Goal: Communication & Community: Answer question/provide support

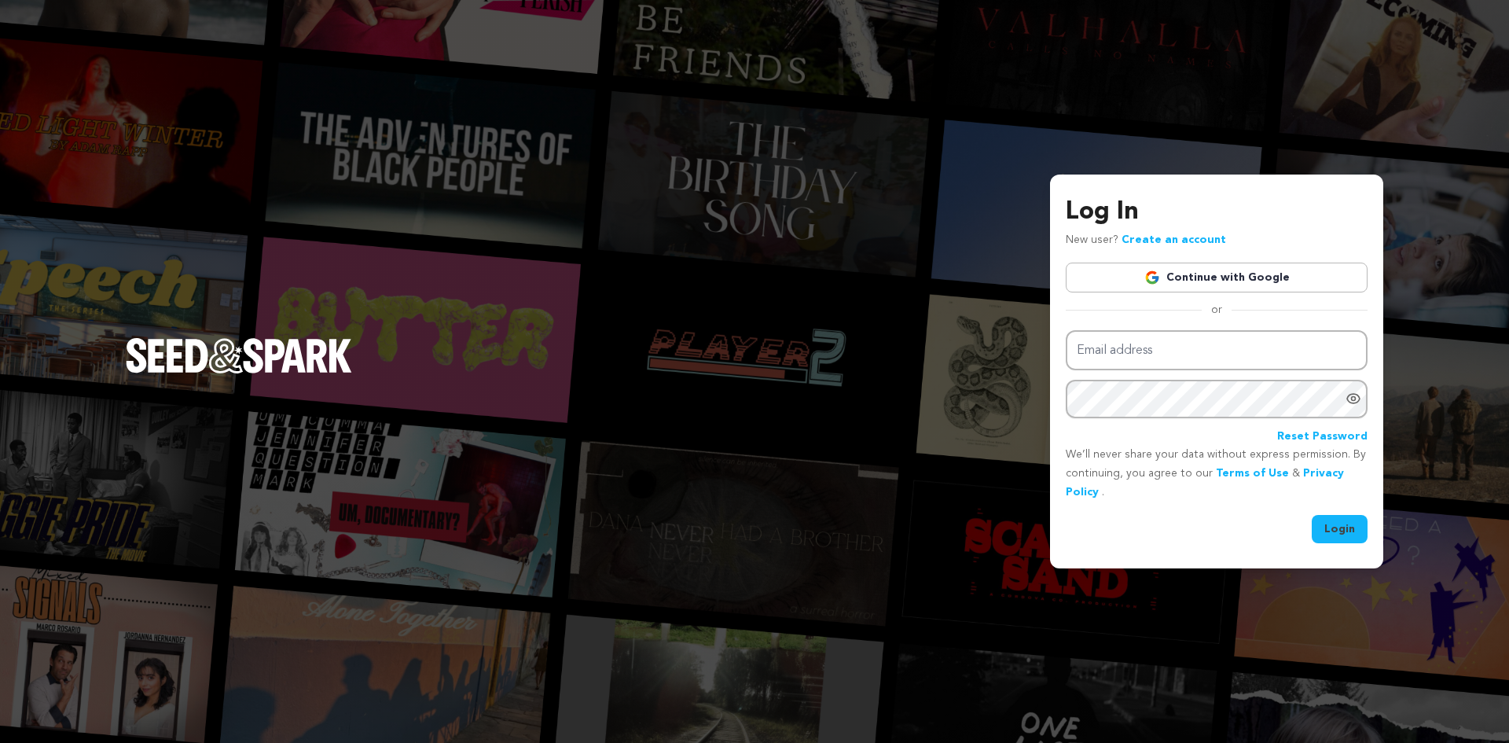
click at [1210, 288] on link "Continue with Google" at bounding box center [1217, 278] width 302 height 30
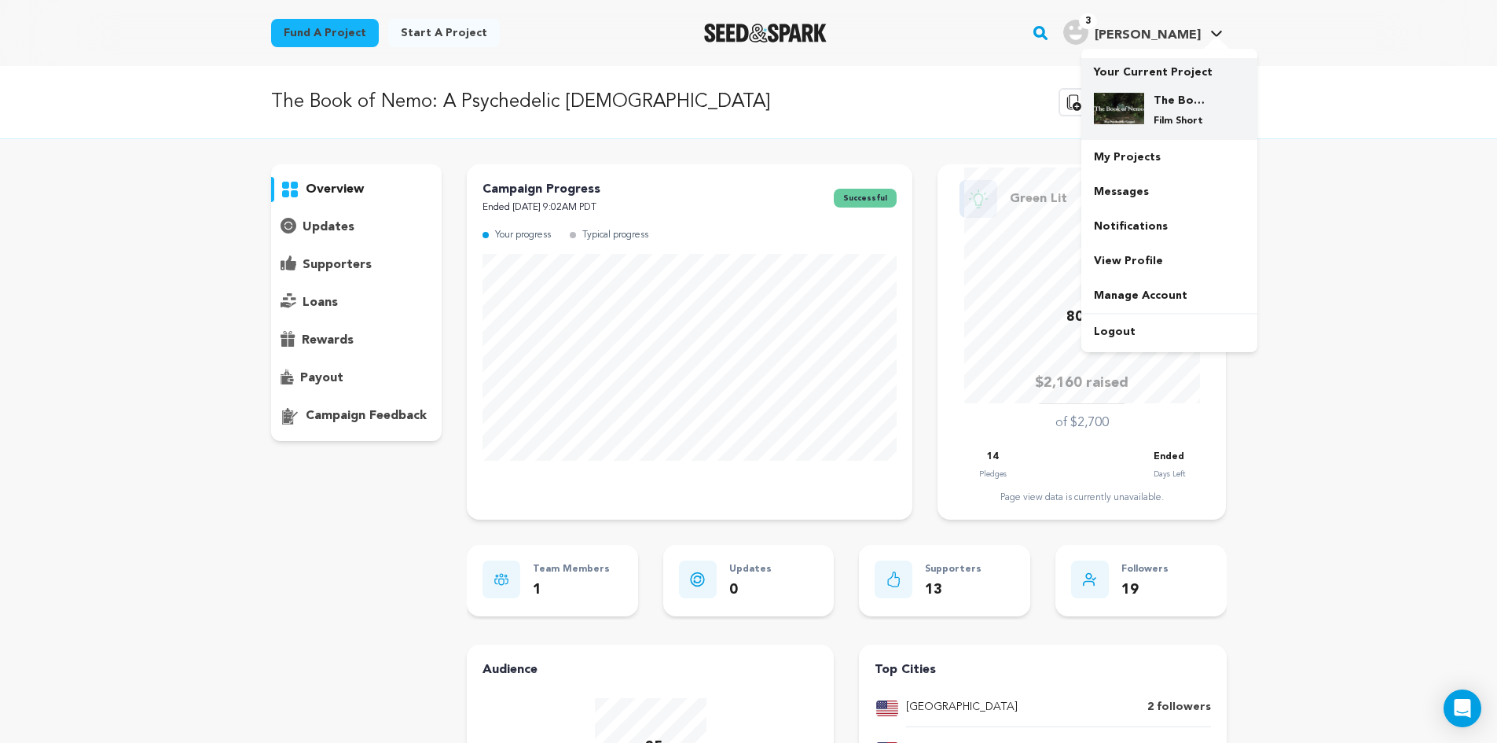
click at [1139, 98] on img at bounding box center [1119, 108] width 50 height 31
click at [1111, 147] on link "My Projects" at bounding box center [1169, 157] width 176 height 35
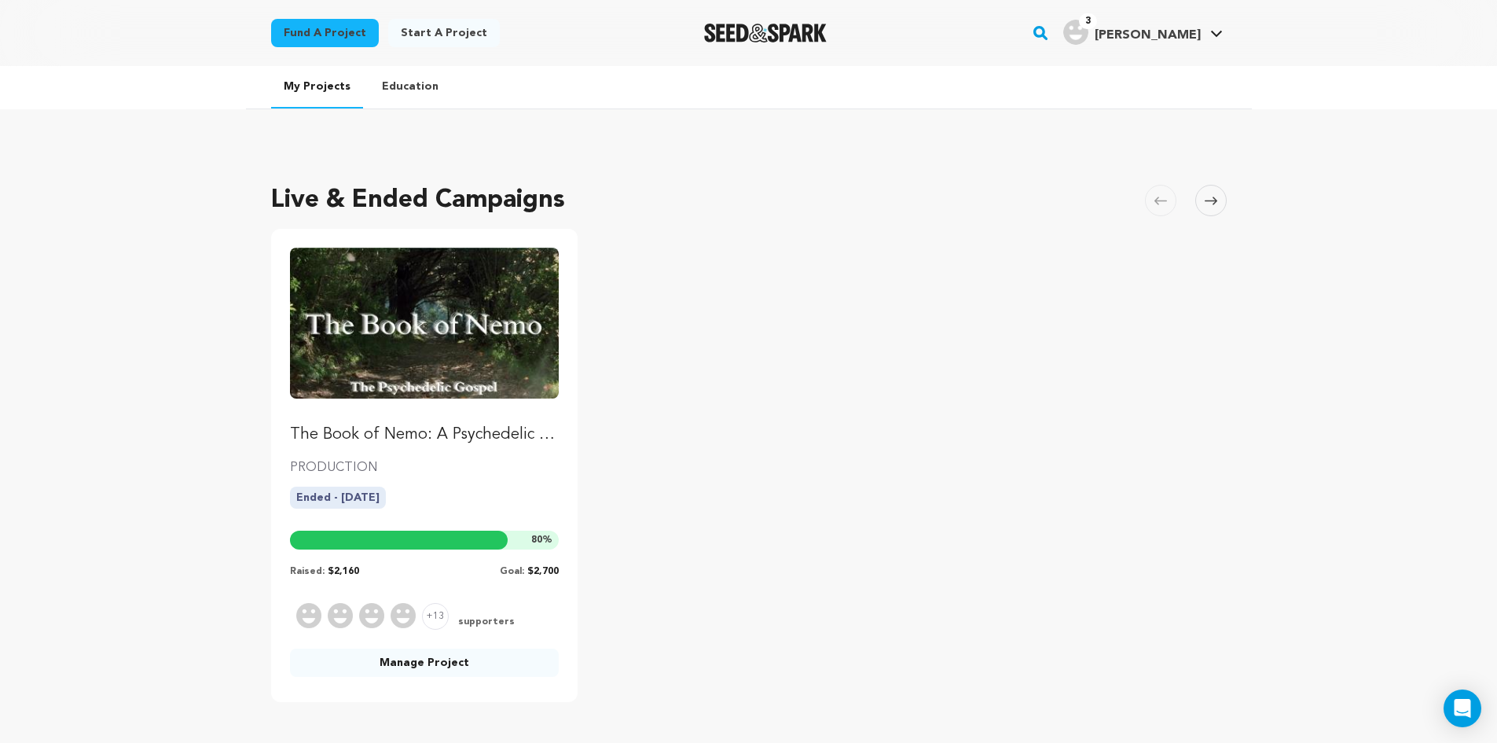
click at [455, 329] on img "Fund The Book of Nemo: A Psychedelic Gospel" at bounding box center [425, 323] width 270 height 151
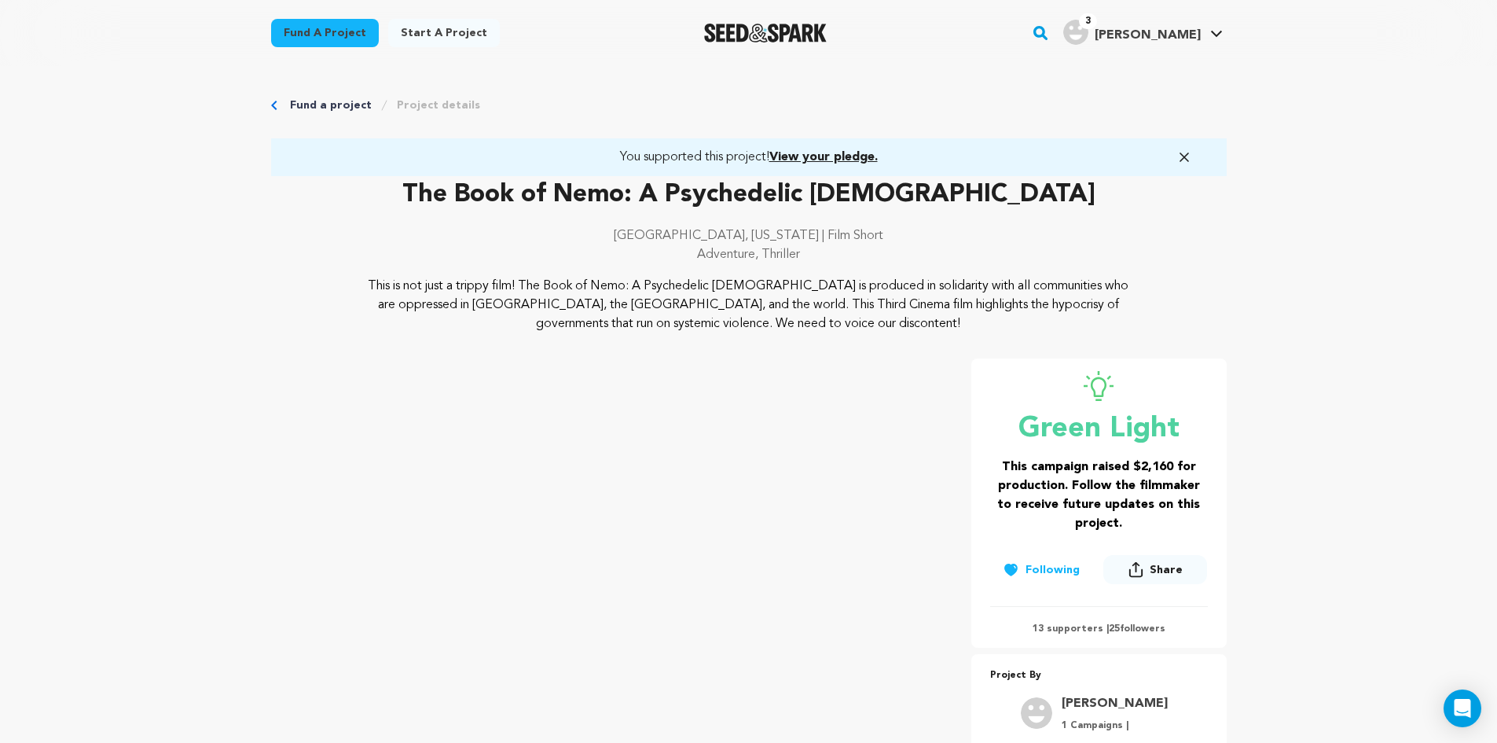
click at [799, 159] on span "View your pledge." at bounding box center [823, 157] width 108 height 13
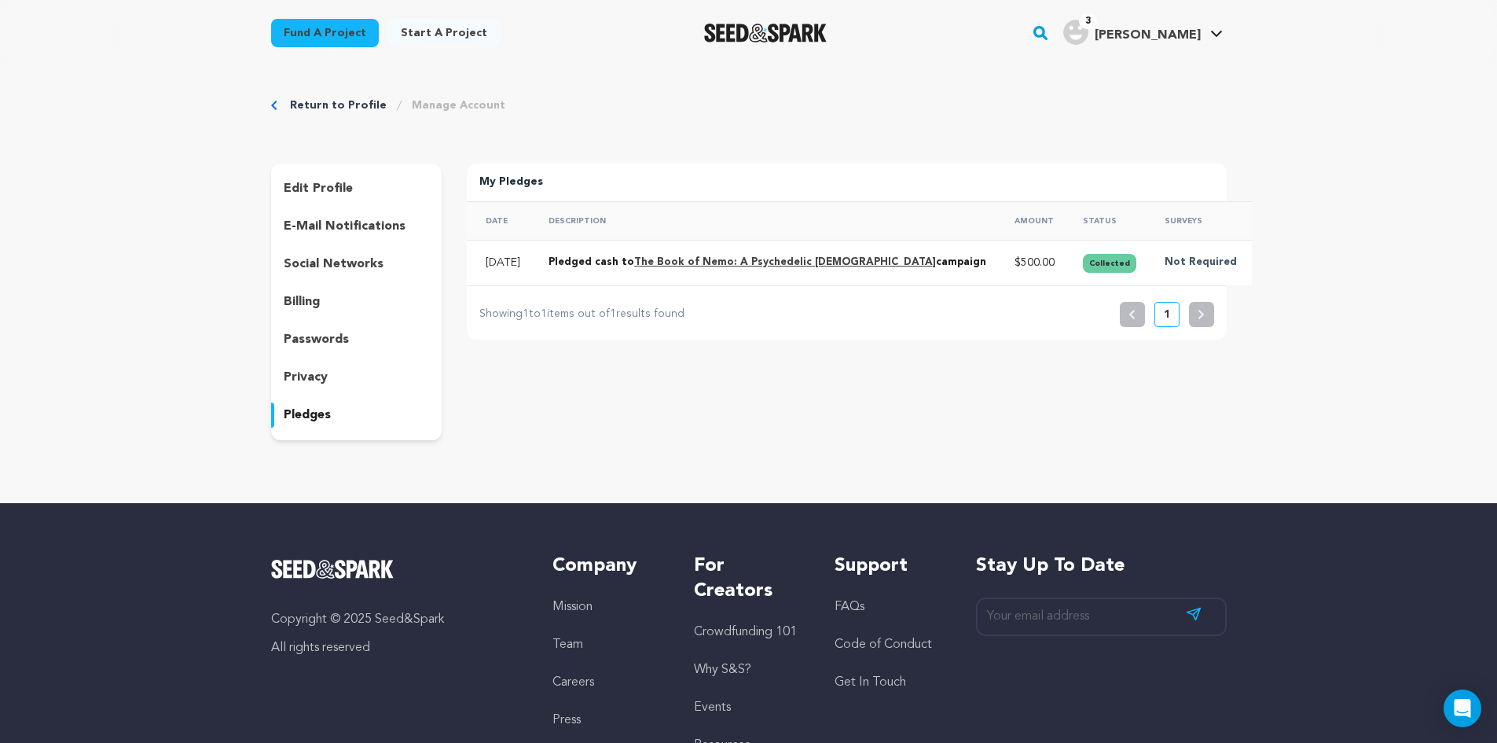
click at [329, 116] on div "Return to Profile Manage Account edit profile e-mail notifications social netwo…" at bounding box center [749, 272] width 1006 height 412
click at [1215, 7] on div "Fund a project Start a project Search 3" at bounding box center [749, 33] width 1006 height 66
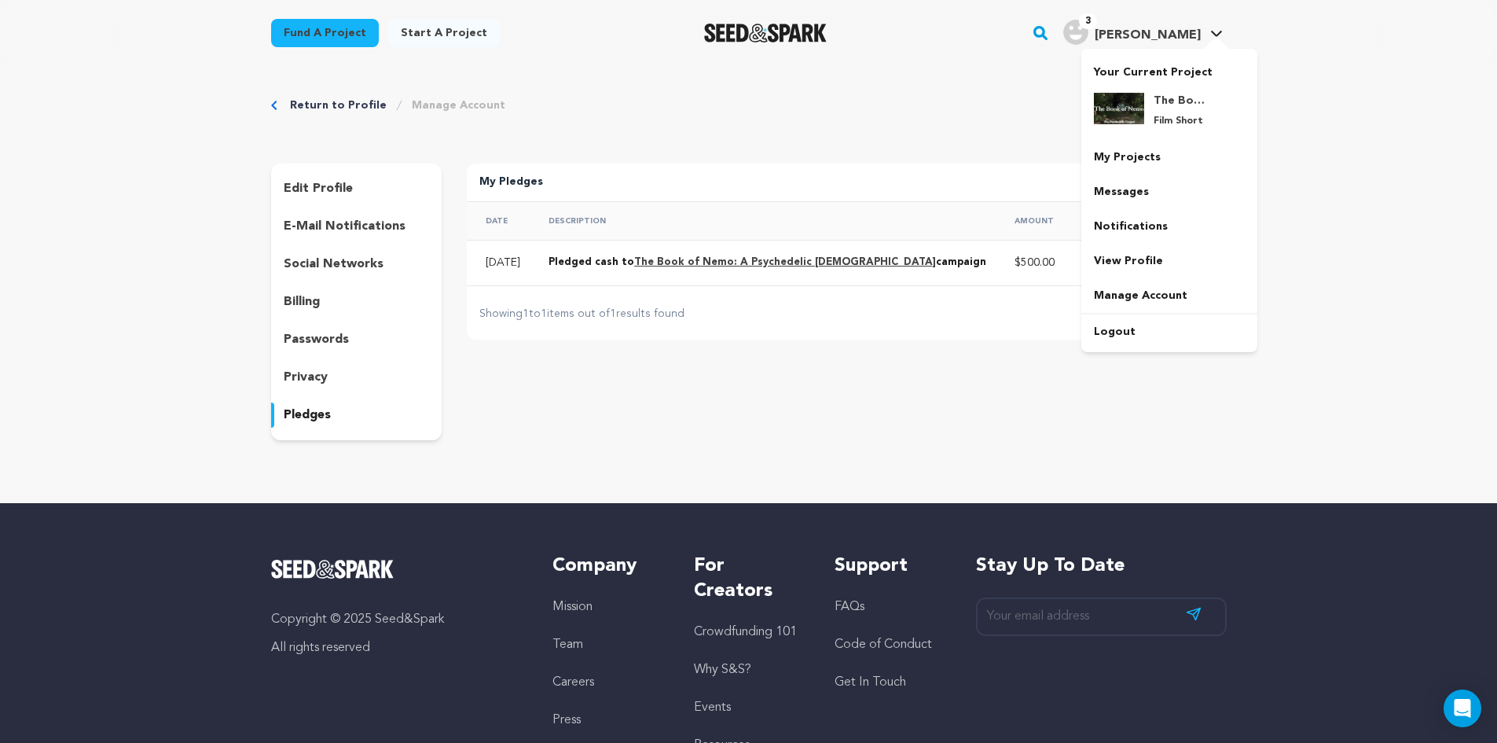
click at [1197, 31] on span "[PERSON_NAME]" at bounding box center [1148, 35] width 106 height 13
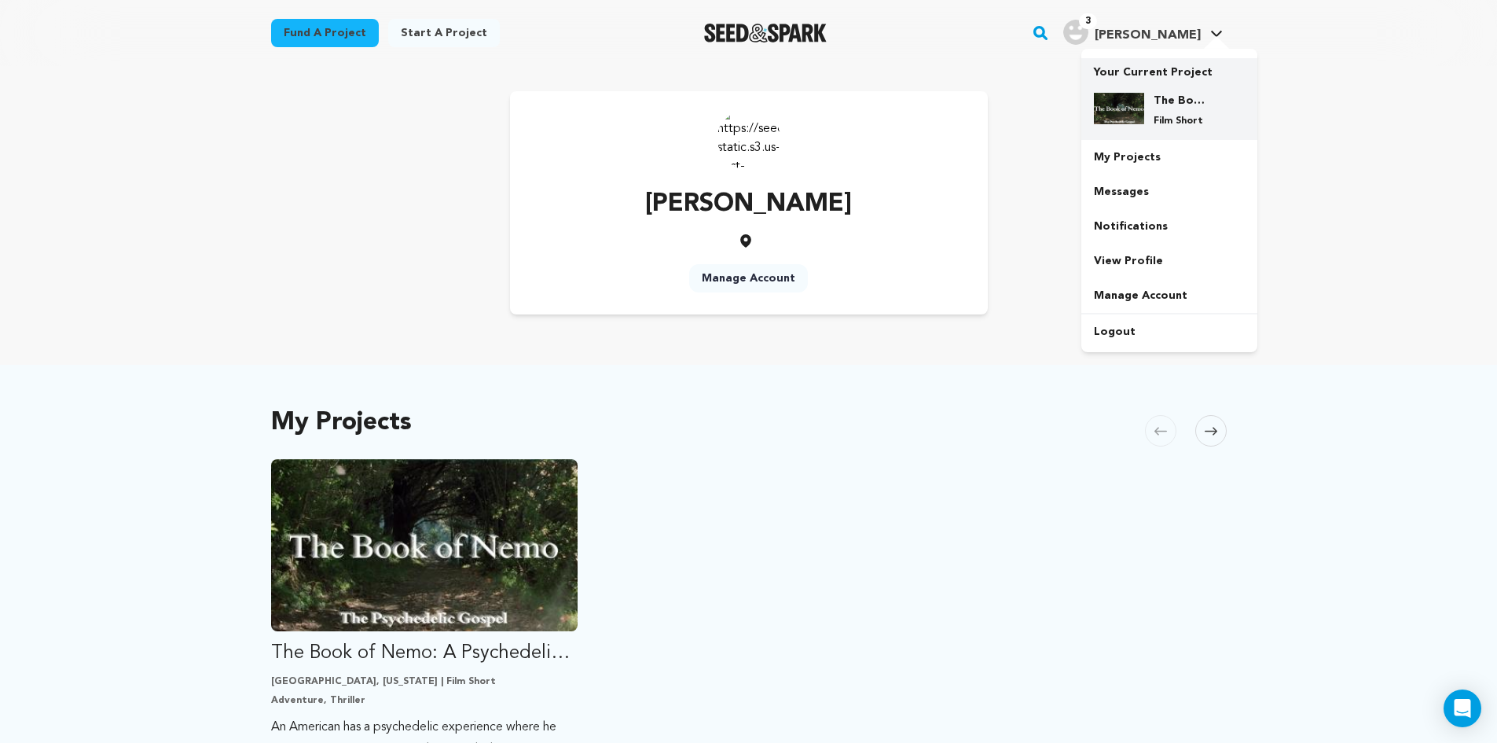
click at [1152, 119] on div "The Book of Nemo: A Psychedelic Gospel Film Short" at bounding box center [1181, 110] width 75 height 35
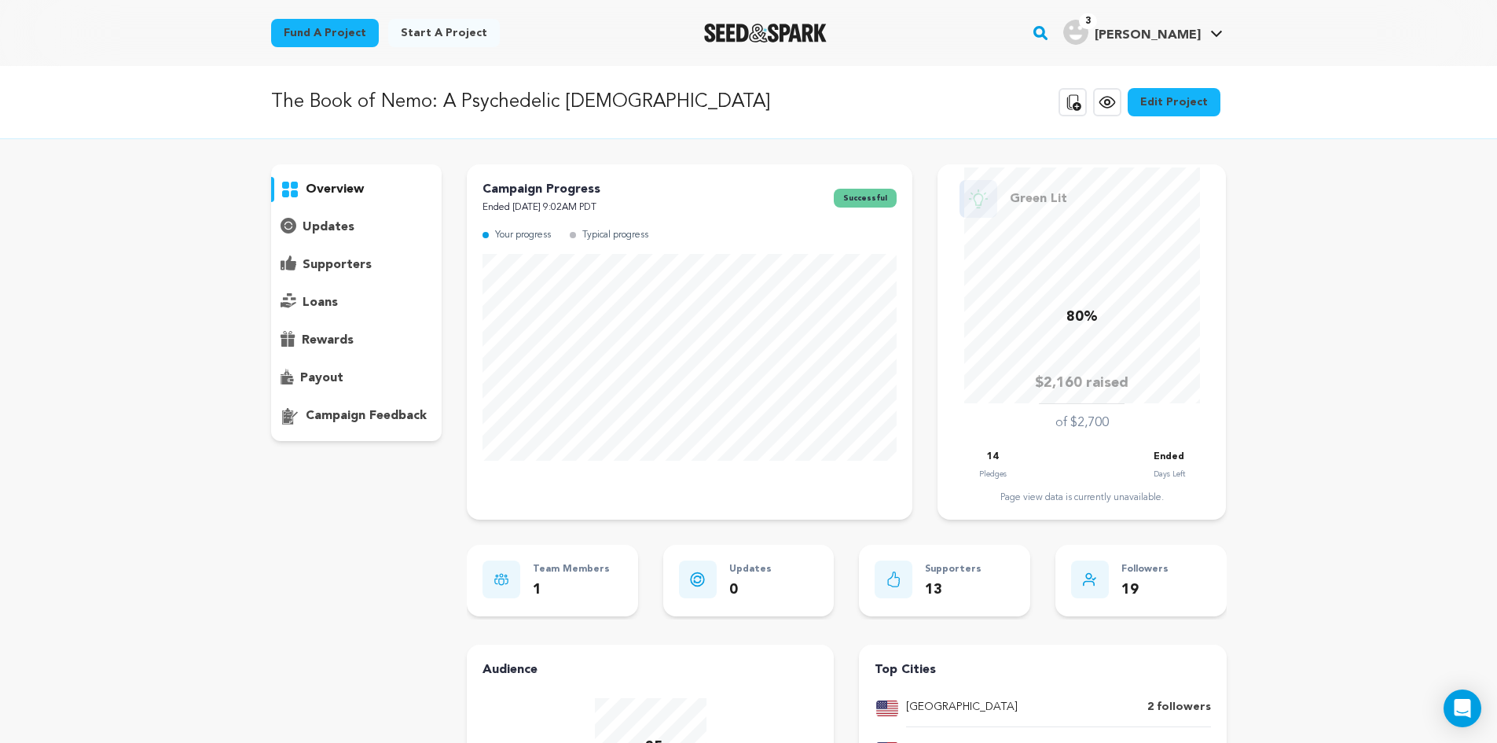
click at [332, 377] on p "payout" at bounding box center [321, 378] width 43 height 19
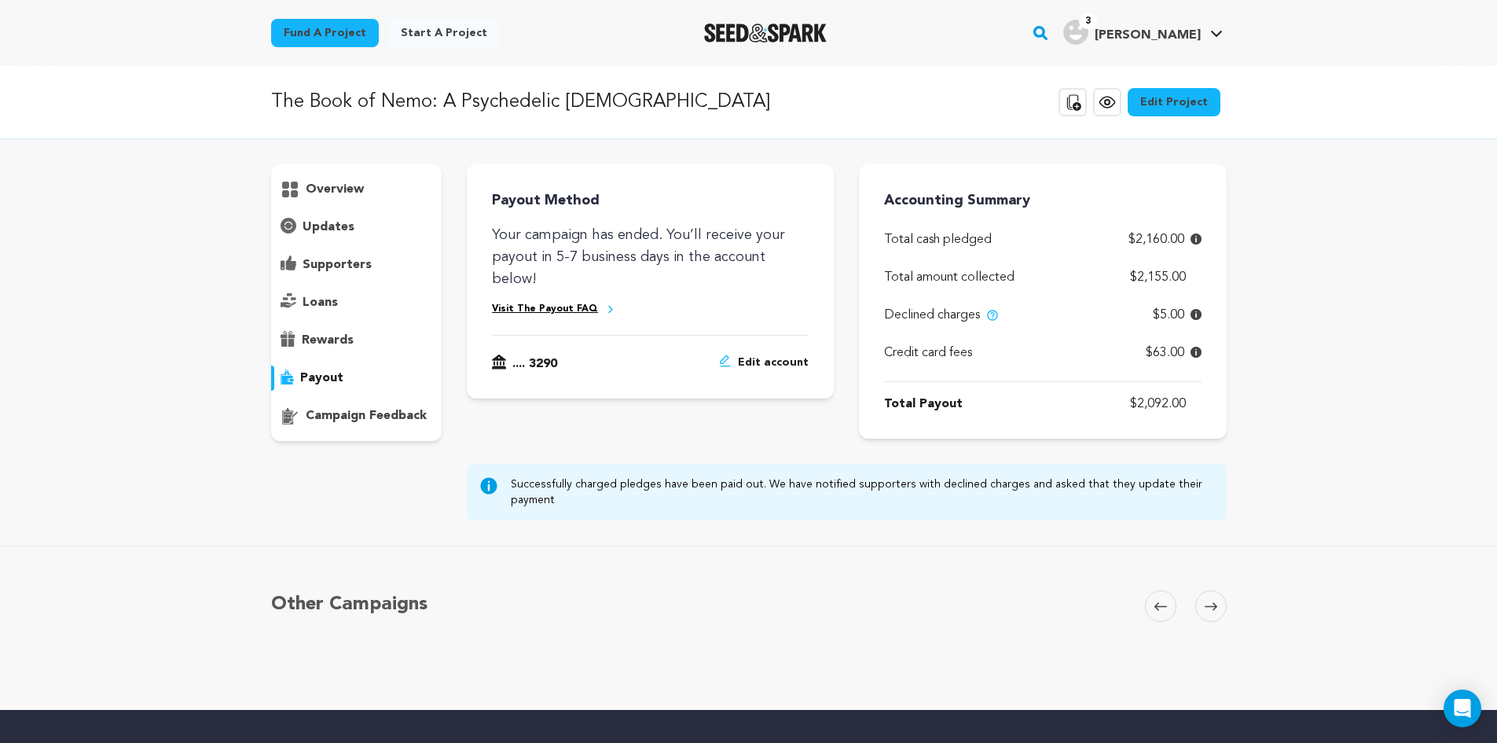
click at [1192, 314] on icon at bounding box center [1196, 314] width 11 height 11
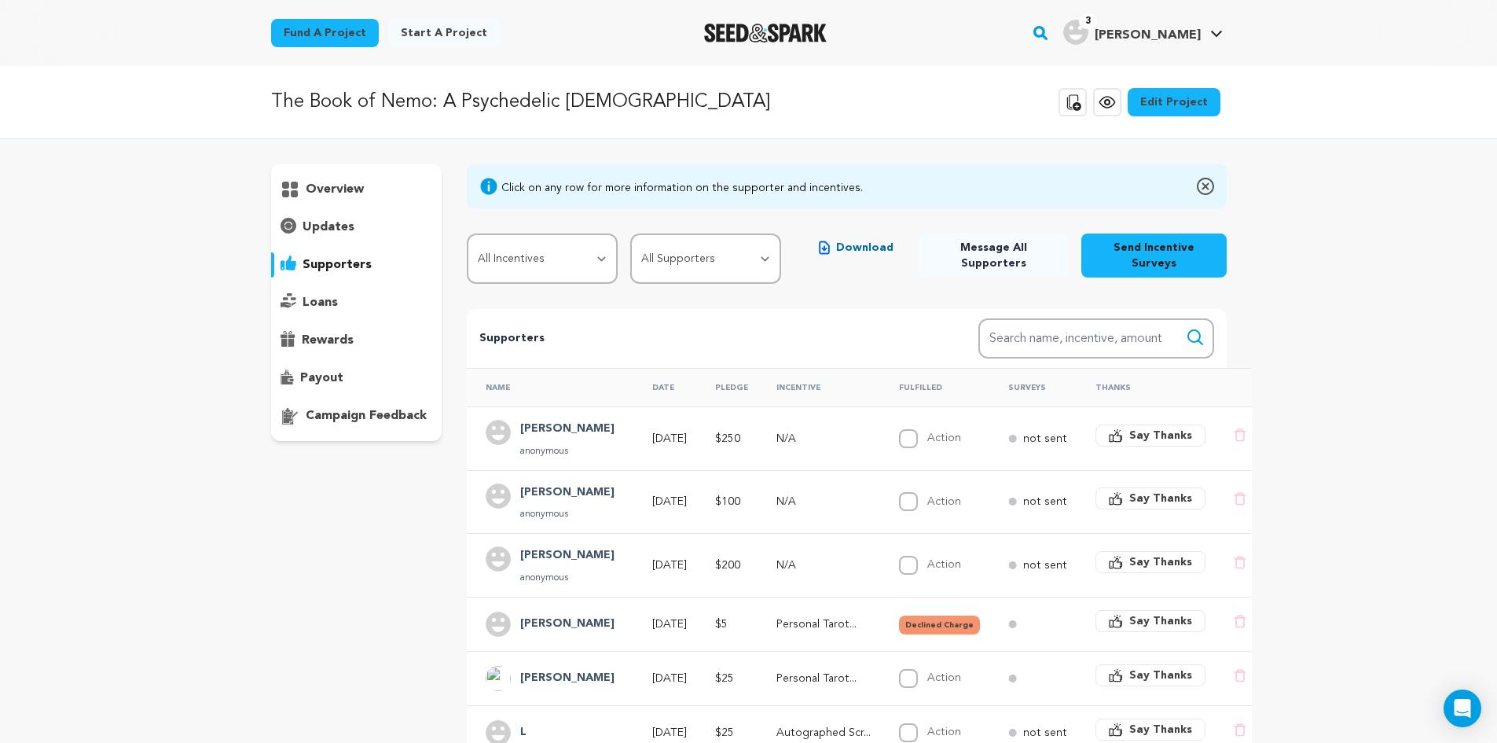
click at [1034, 453] on td "not sent" at bounding box center [1033, 438] width 87 height 64
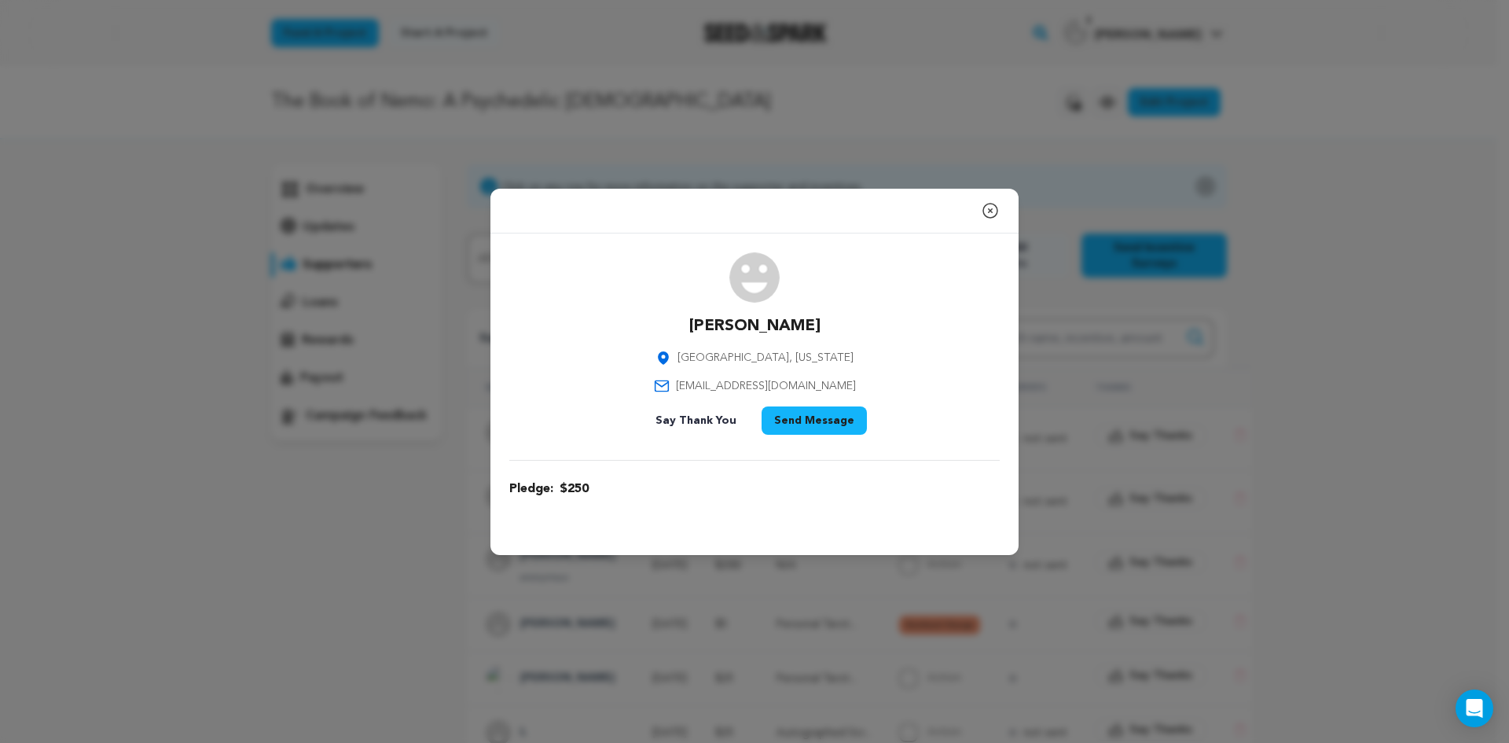
click at [988, 207] on icon "button" at bounding box center [990, 210] width 19 height 19
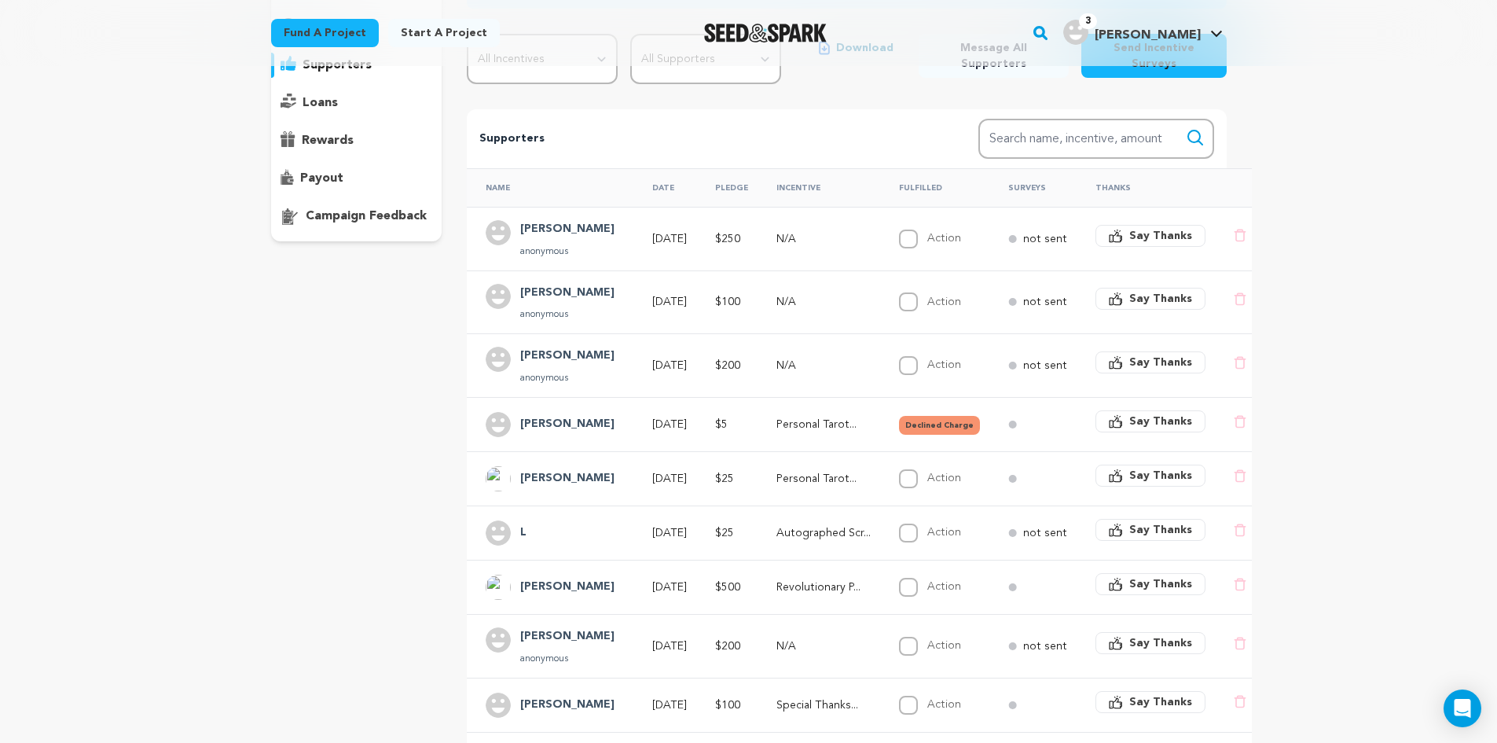
scroll to position [400, 0]
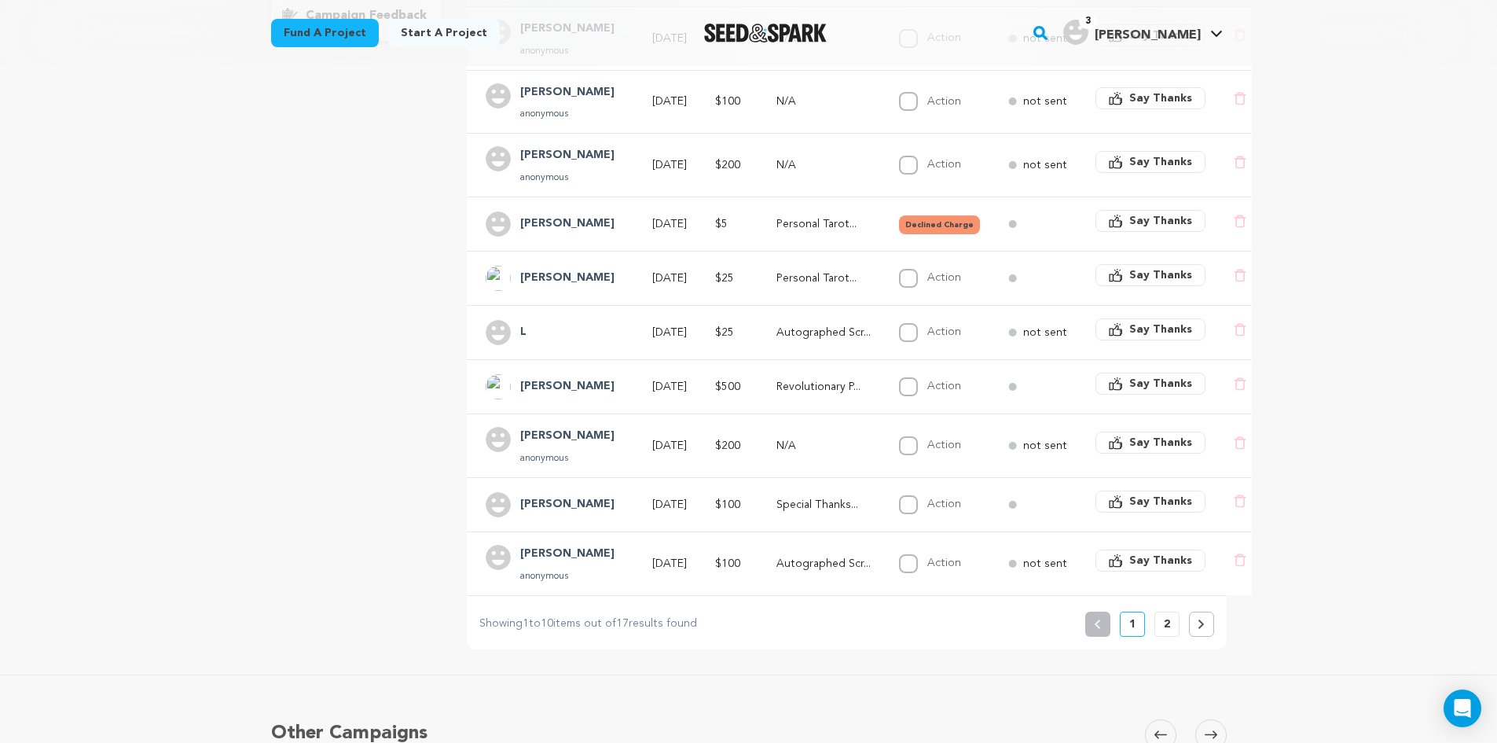
click at [1204, 629] on icon at bounding box center [1201, 623] width 7 height 9
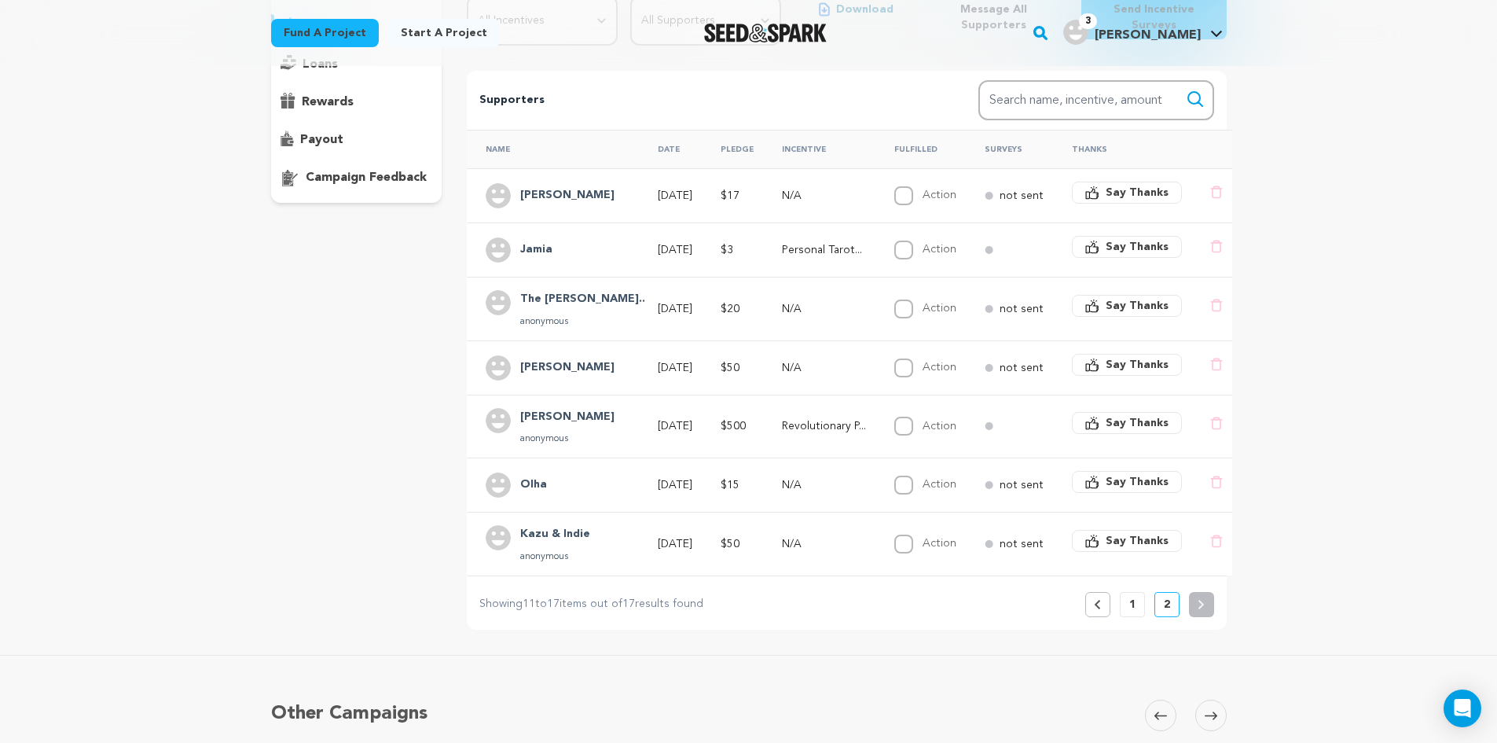
scroll to position [239, 0]
click at [1093, 607] on button "Previous" at bounding box center [1097, 603] width 25 height 25
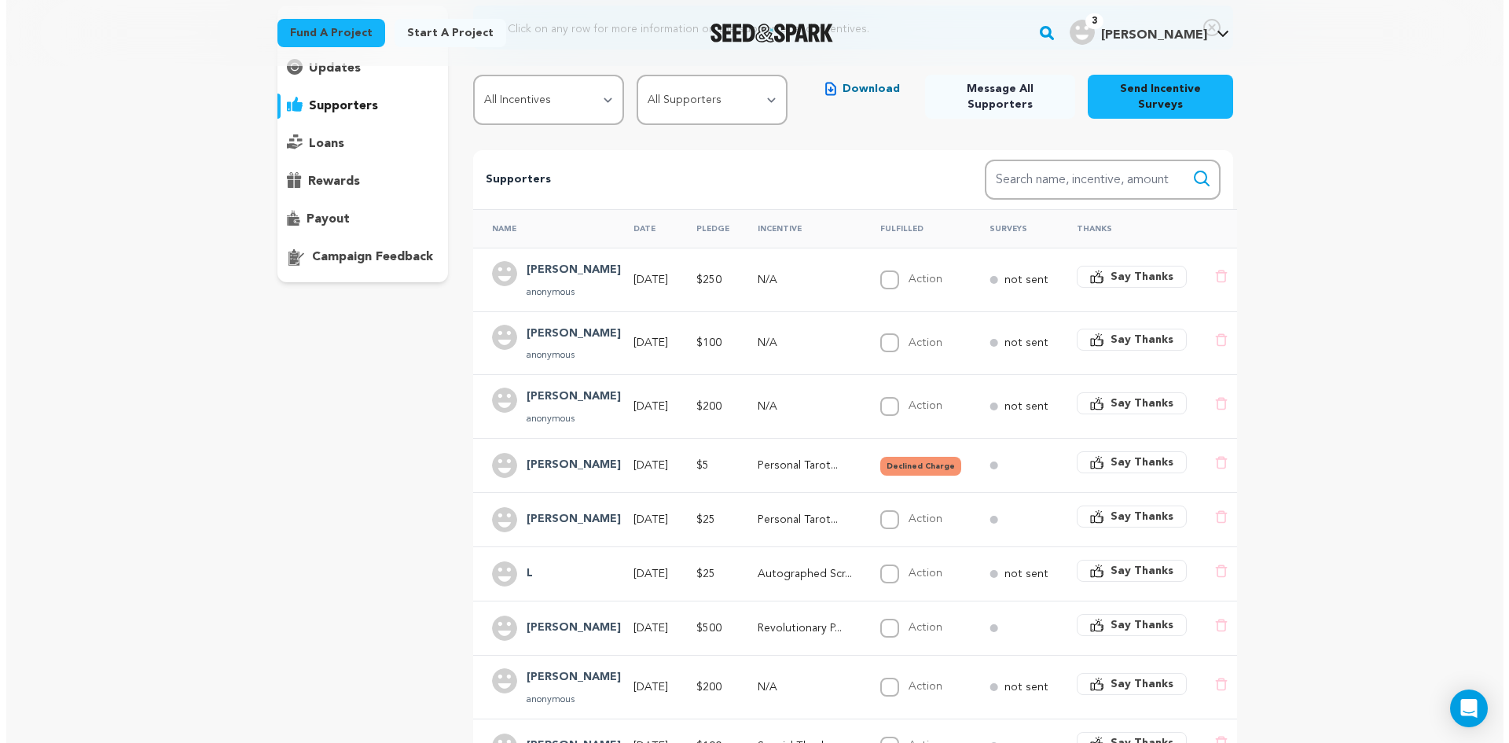
scroll to position [160, 0]
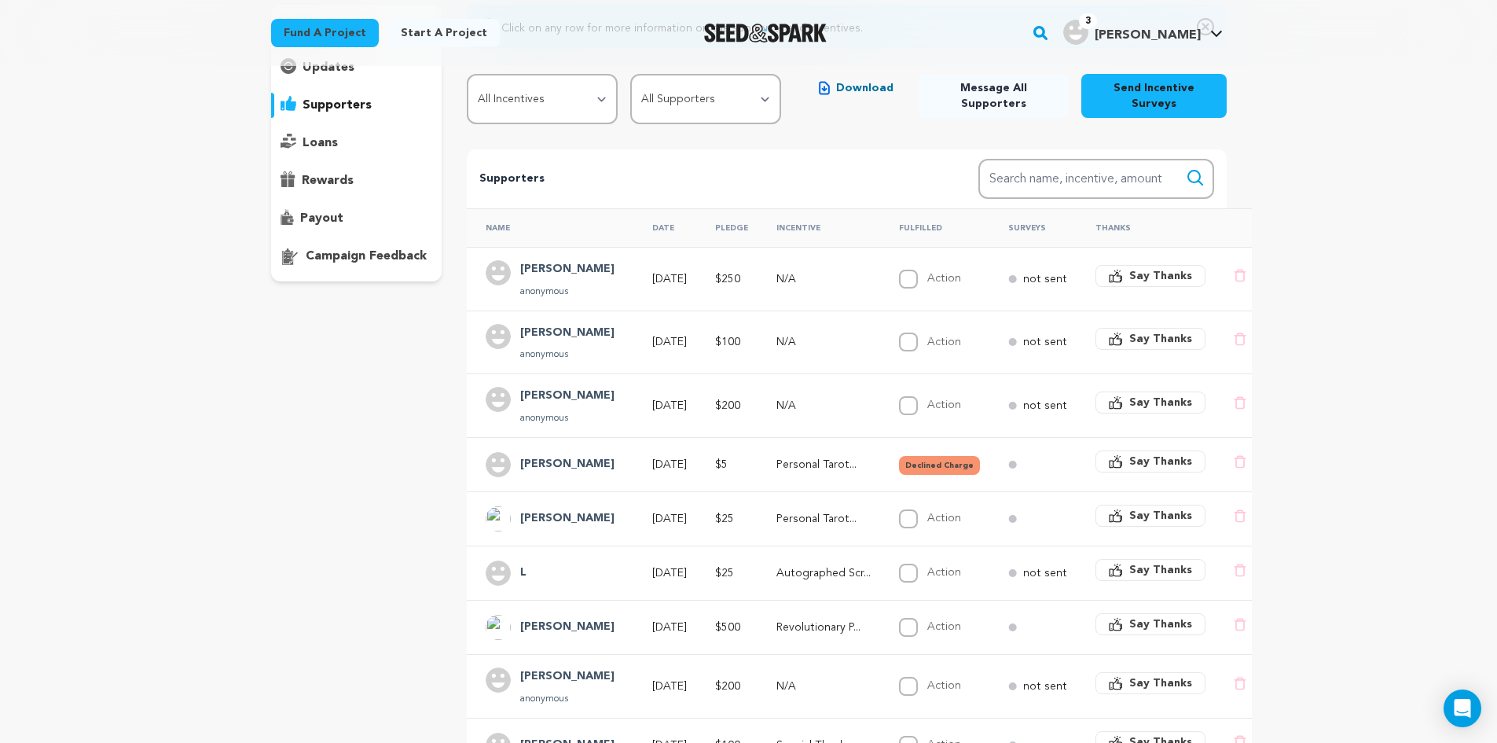
click at [574, 510] on h4 "Tillery Jeanna" at bounding box center [567, 518] width 94 height 19
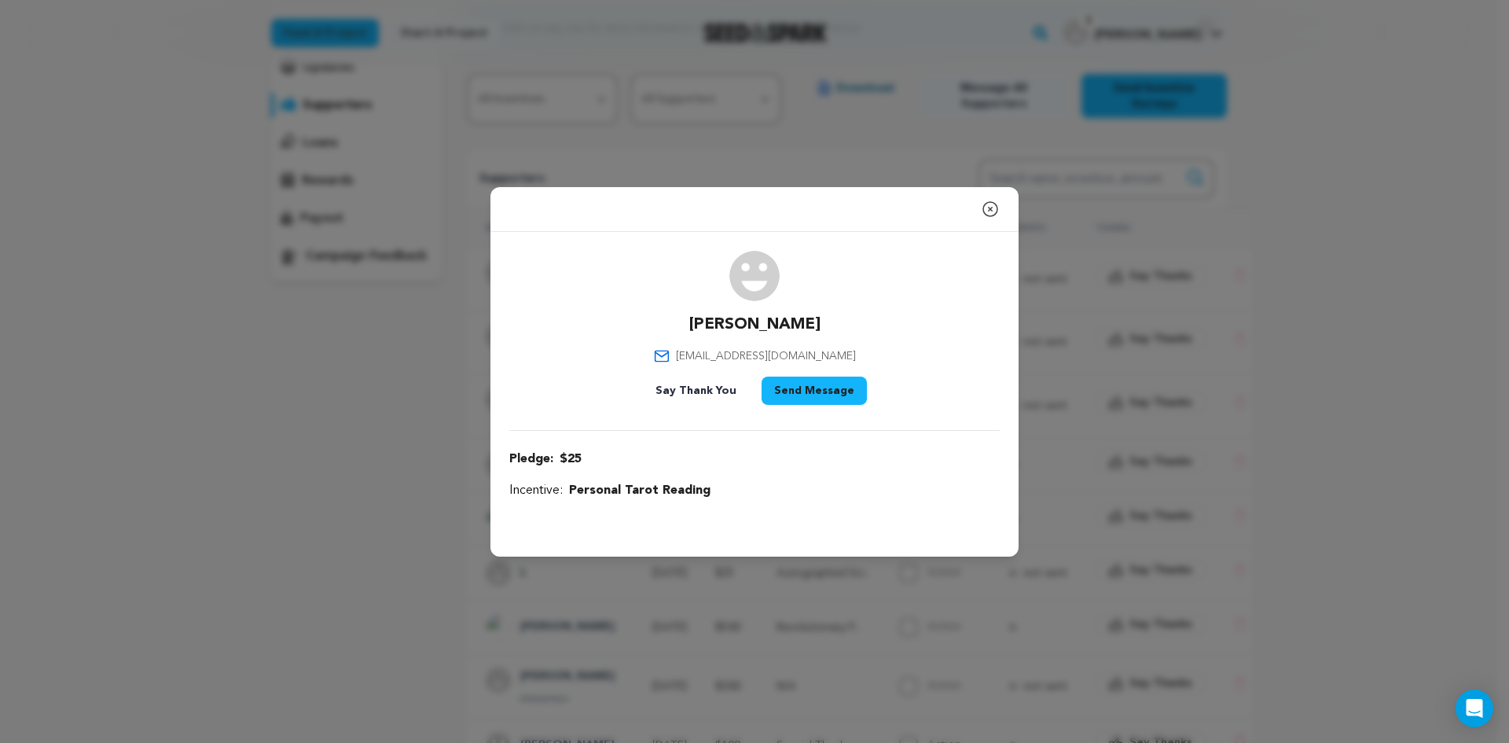
click at [817, 391] on button "Send Message" at bounding box center [814, 390] width 105 height 28
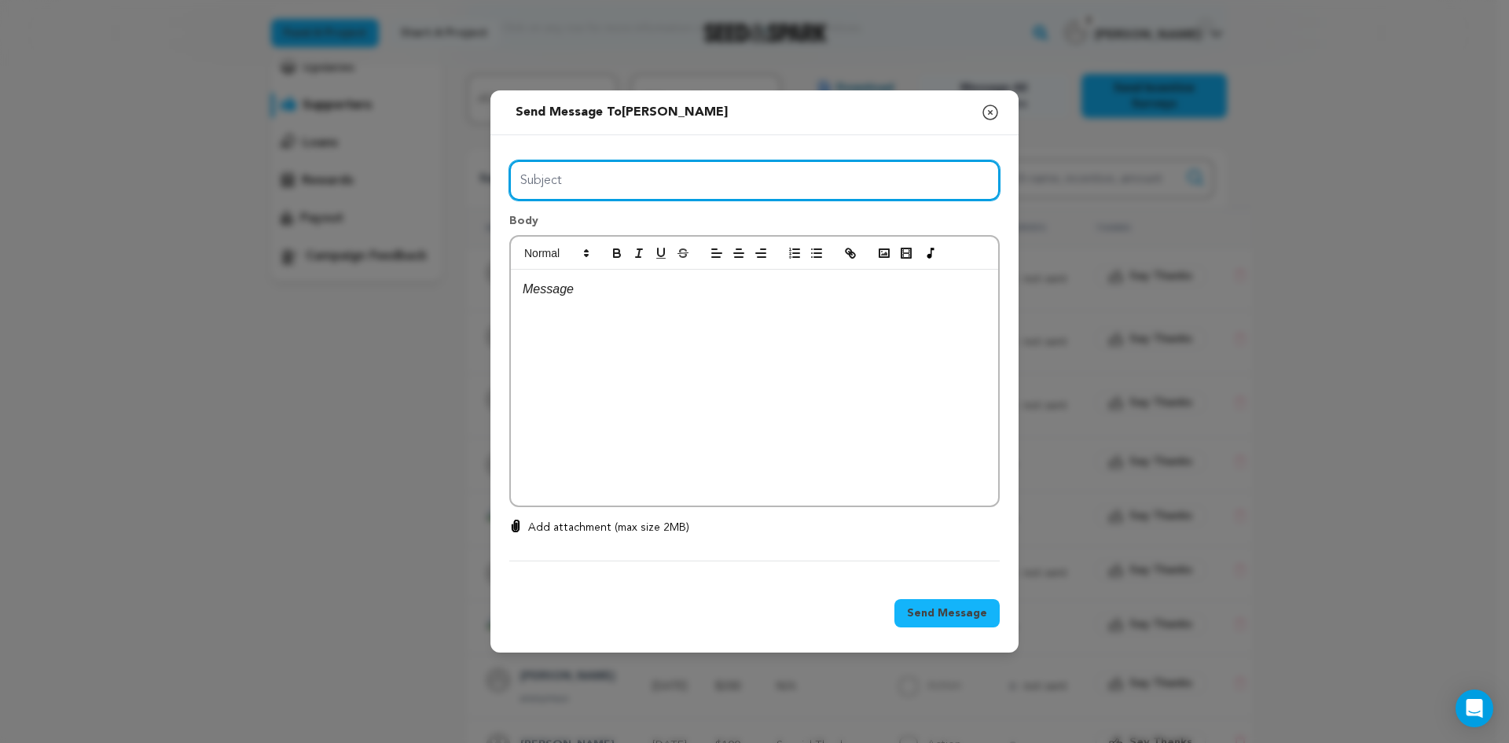
click at [573, 182] on input "Subject" at bounding box center [754, 180] width 490 height 40
type input "Tarot Reading!"
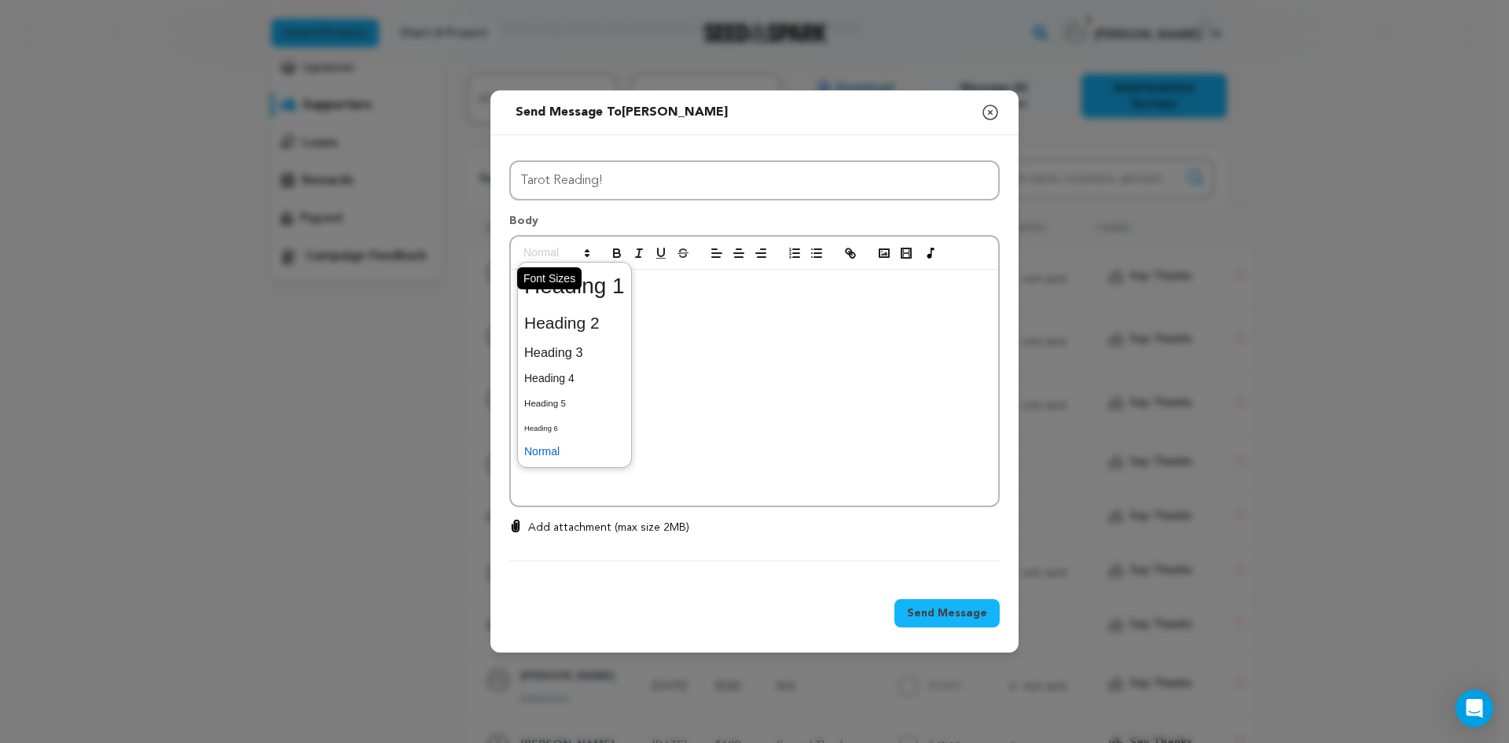
click at [577, 246] on span at bounding box center [555, 253] width 77 height 19
click at [706, 347] on div at bounding box center [754, 388] width 487 height 236
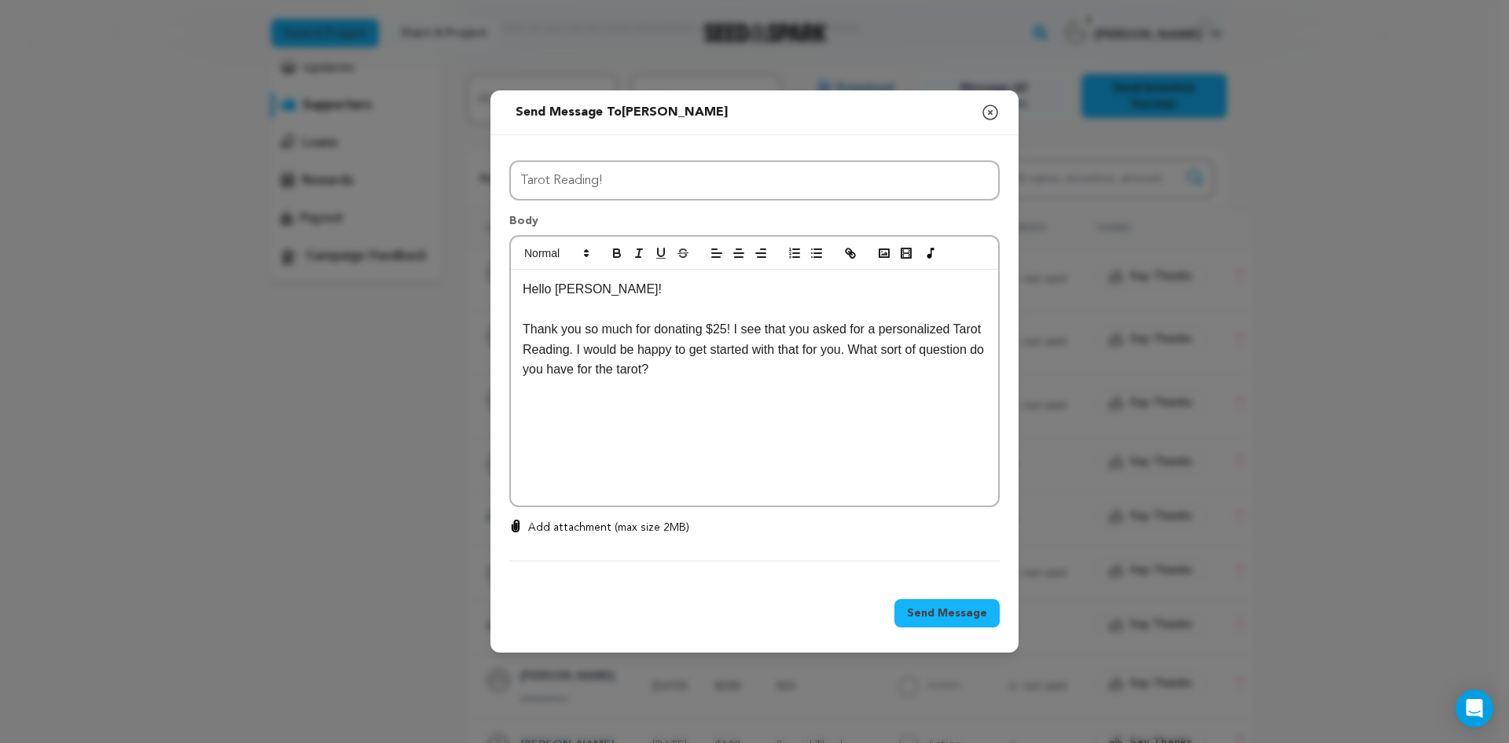
click at [960, 605] on span "Send Message" at bounding box center [947, 613] width 80 height 16
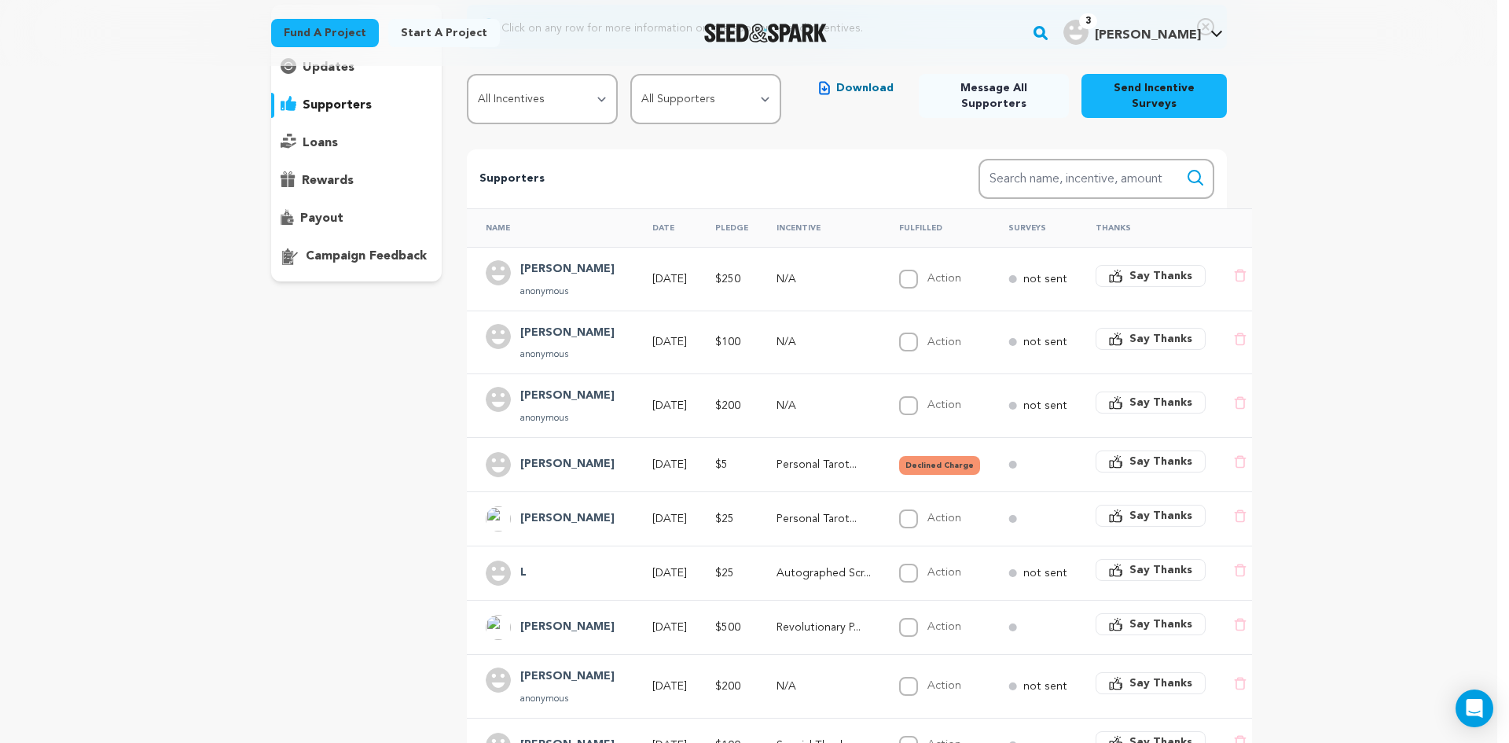
click at [1298, 494] on div "The Book of Nemo: A Psychedelic Gospel Copy public preview link View project Ed…" at bounding box center [748, 492] width 1497 height 1173
click at [1335, 49] on div "Fund a project Start a project Search" at bounding box center [748, 33] width 1497 height 66
drag, startPoint x: 1137, startPoint y: 530, endPoint x: 1164, endPoint y: 387, distance: 145.5
click at [1164, 387] on tbody "Marion Harris anonymous Sep 14, 2025 $250 N/A Action" at bounding box center [861, 541] width 789 height 588
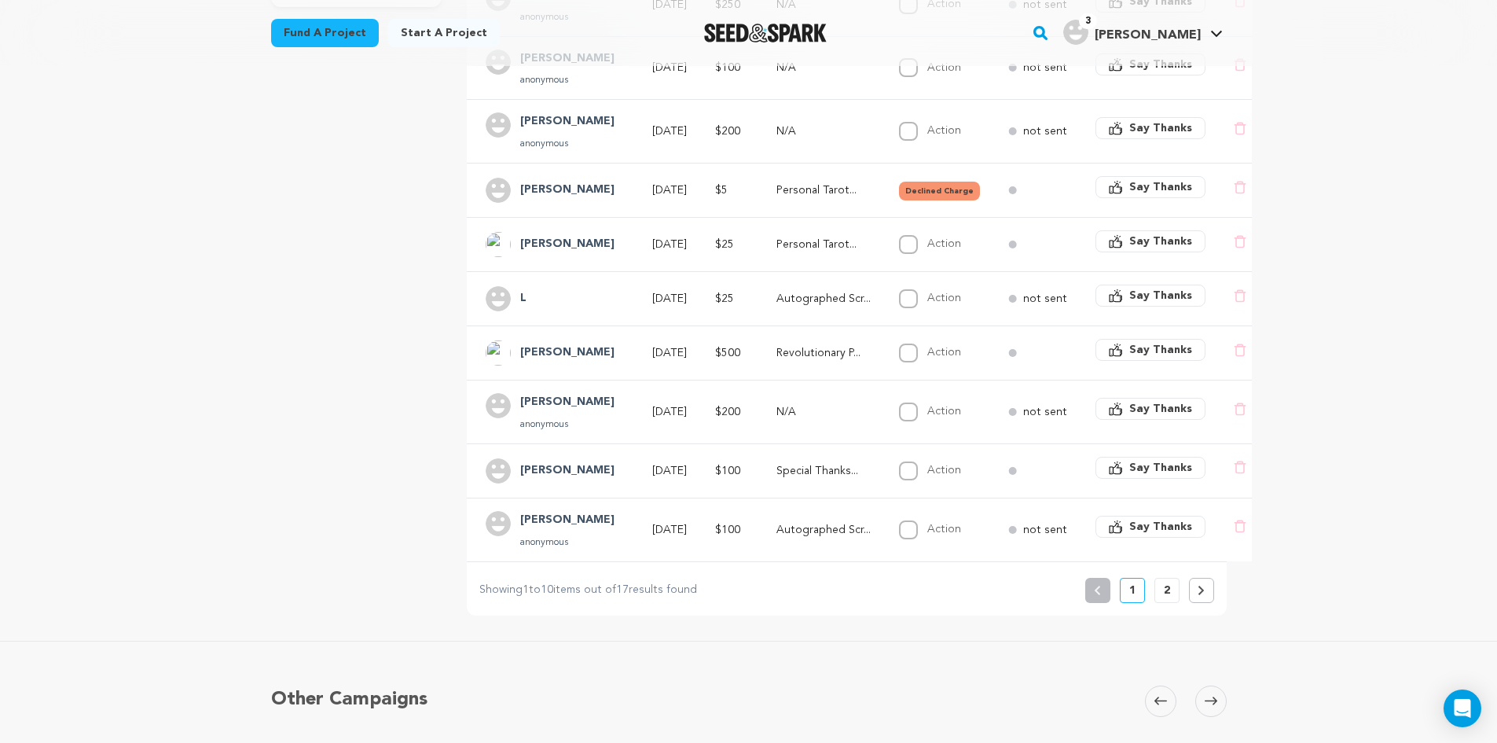
scroll to position [433, 0]
click at [1210, 604] on button at bounding box center [1201, 590] width 25 height 25
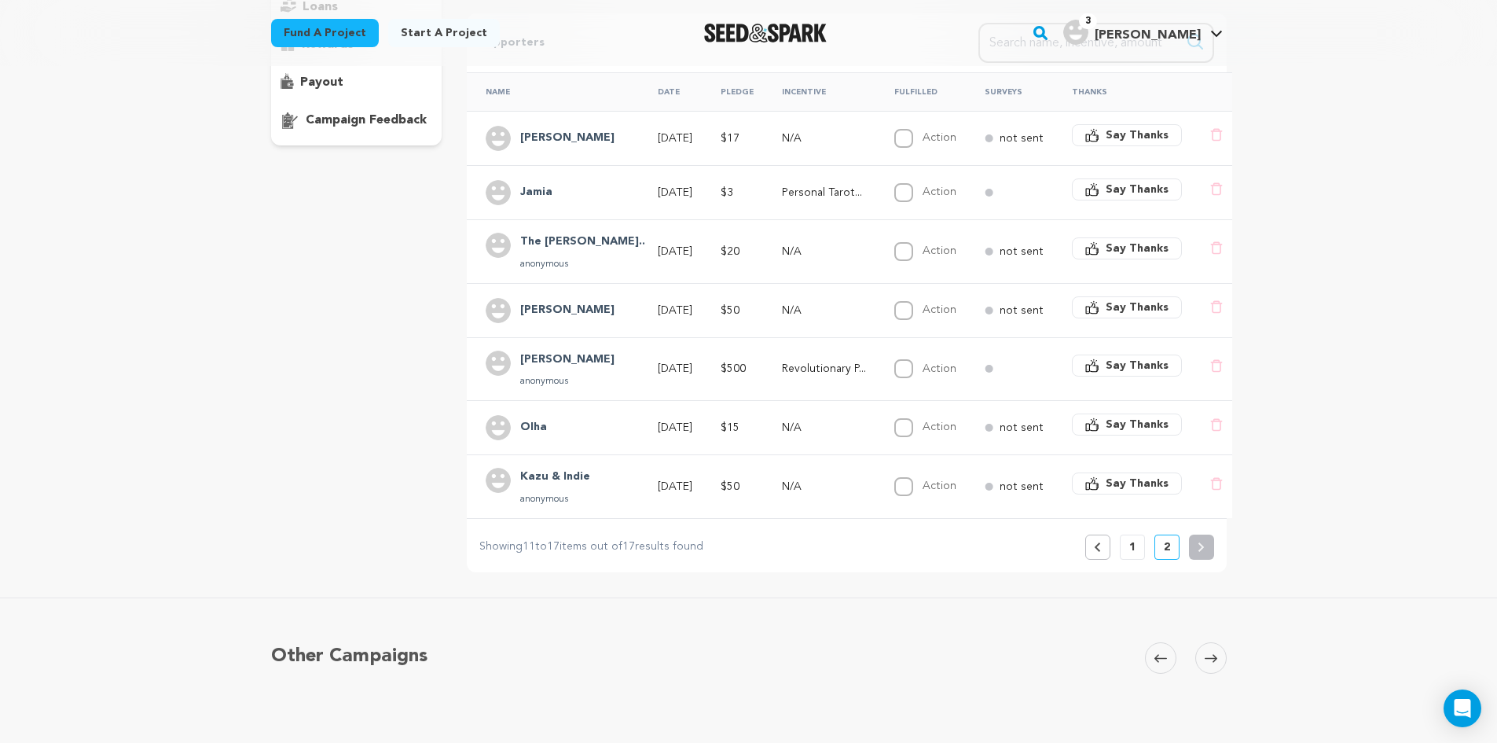
scroll to position [0, 0]
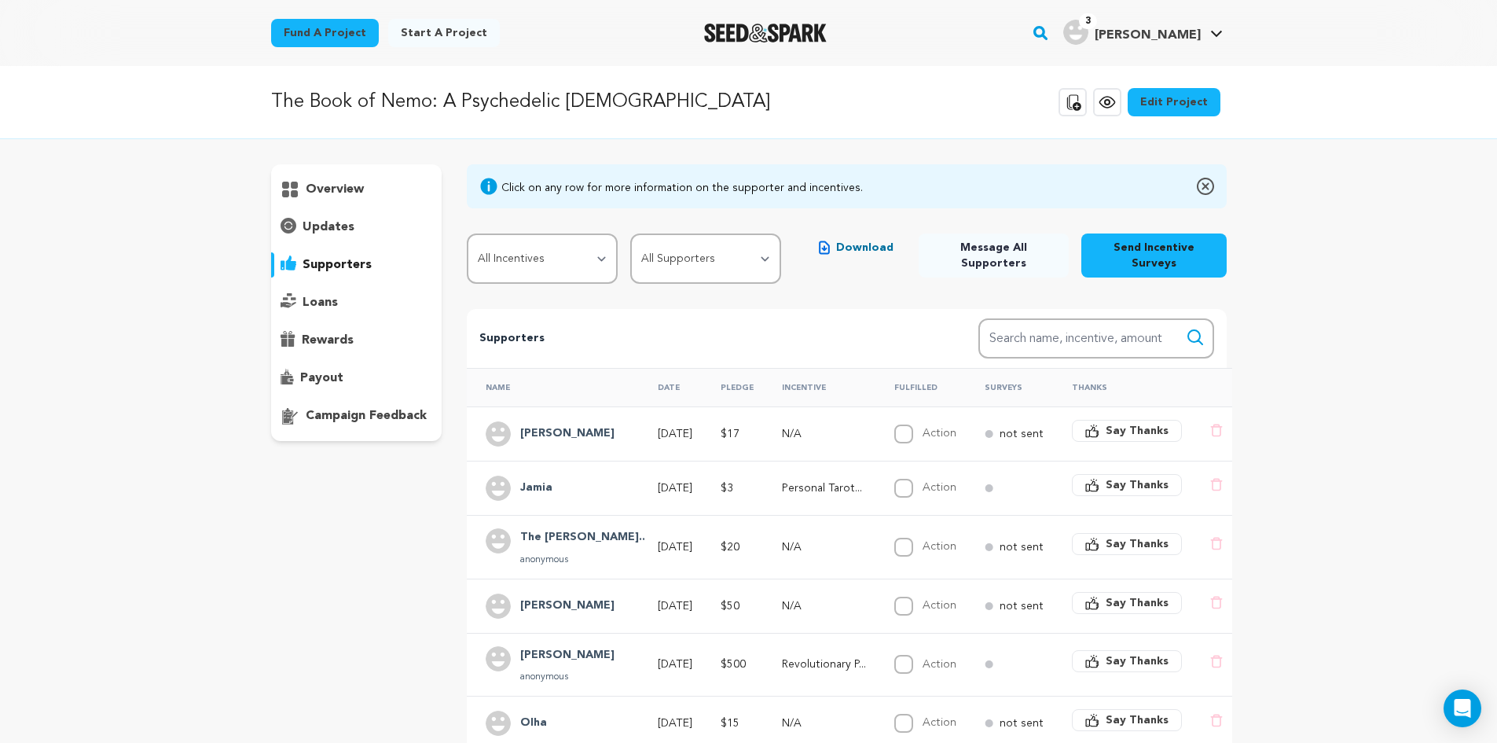
click at [324, 369] on p "payout" at bounding box center [321, 378] width 43 height 19
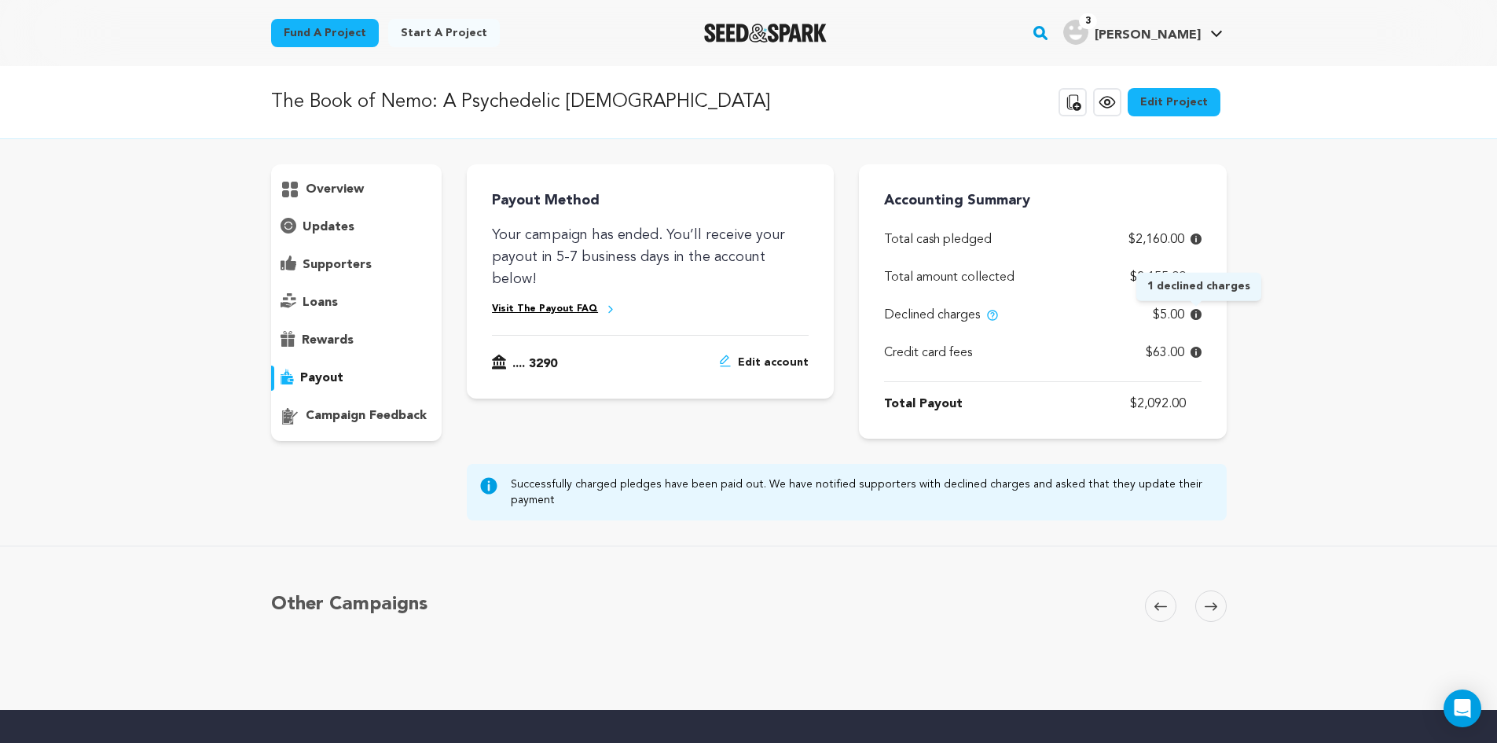
click at [1195, 314] on icon at bounding box center [1196, 314] width 11 height 11
